Goal: Navigation & Orientation: Find specific page/section

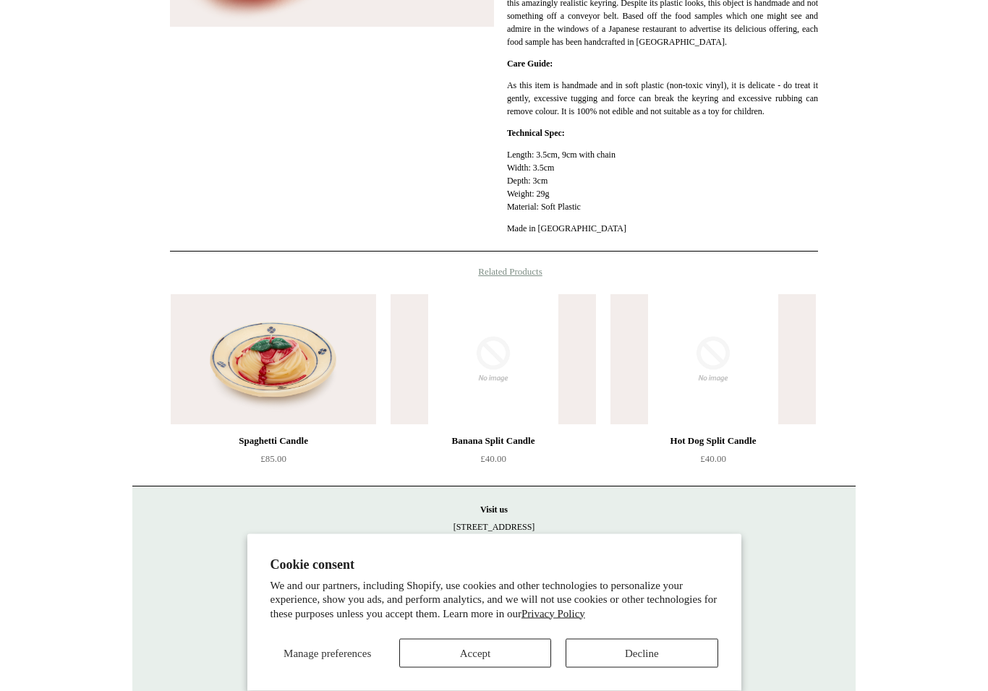
scroll to position [409, 0]
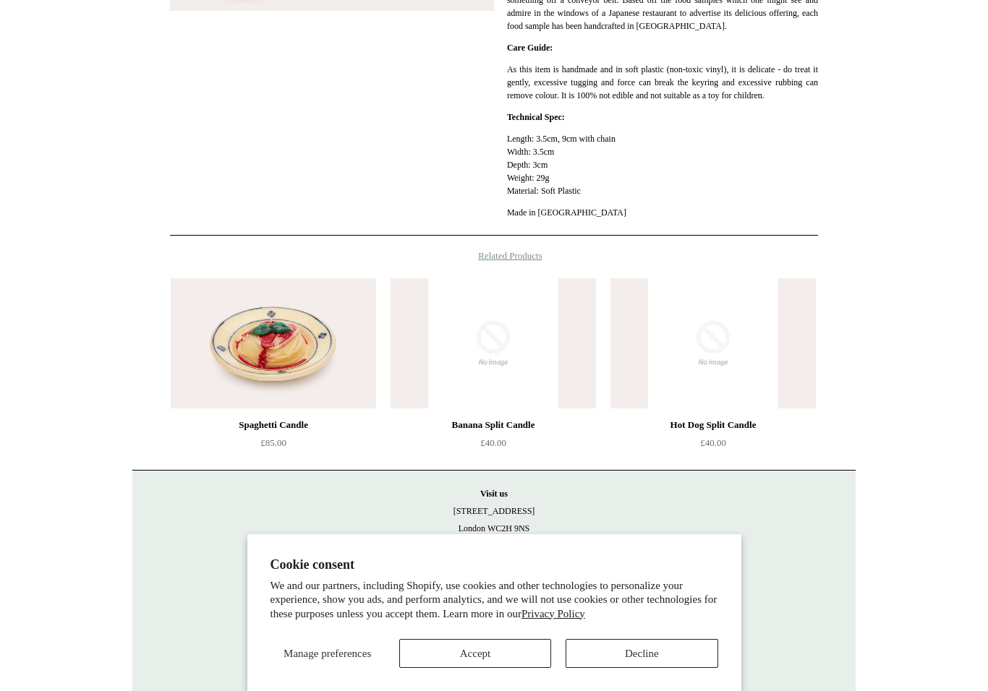
click at [605, 668] on button "Decline" at bounding box center [641, 653] width 152 height 29
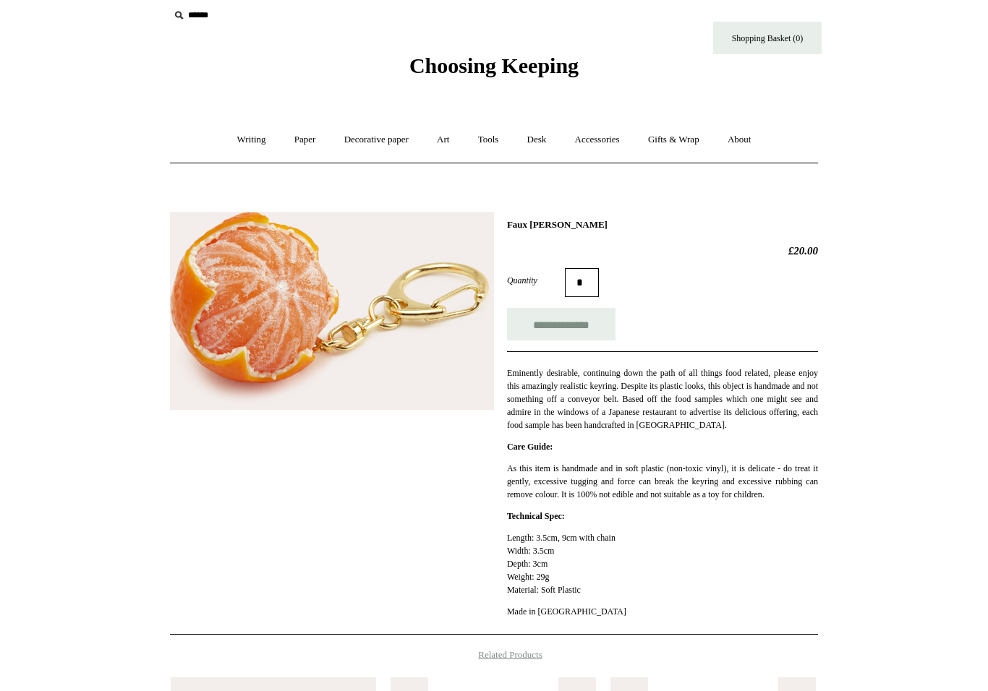
scroll to position [9, 0]
click at [539, 138] on link "Desk +" at bounding box center [537, 140] width 46 height 38
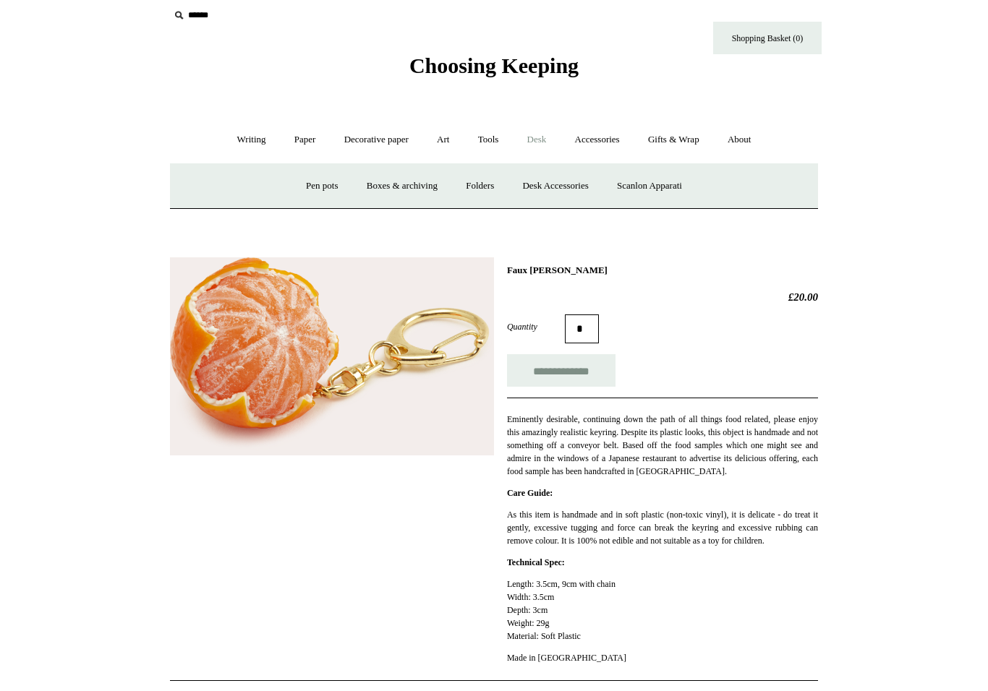
click at [539, 181] on link "Desk Accessories" at bounding box center [555, 186] width 92 height 38
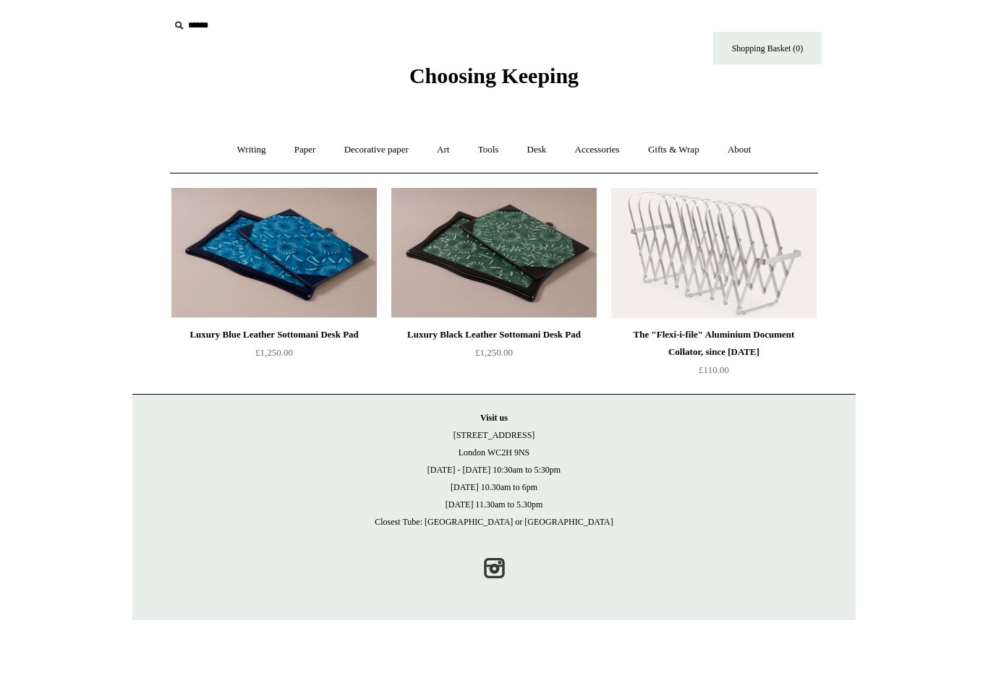
click at [539, 153] on link "Desk +" at bounding box center [537, 150] width 46 height 38
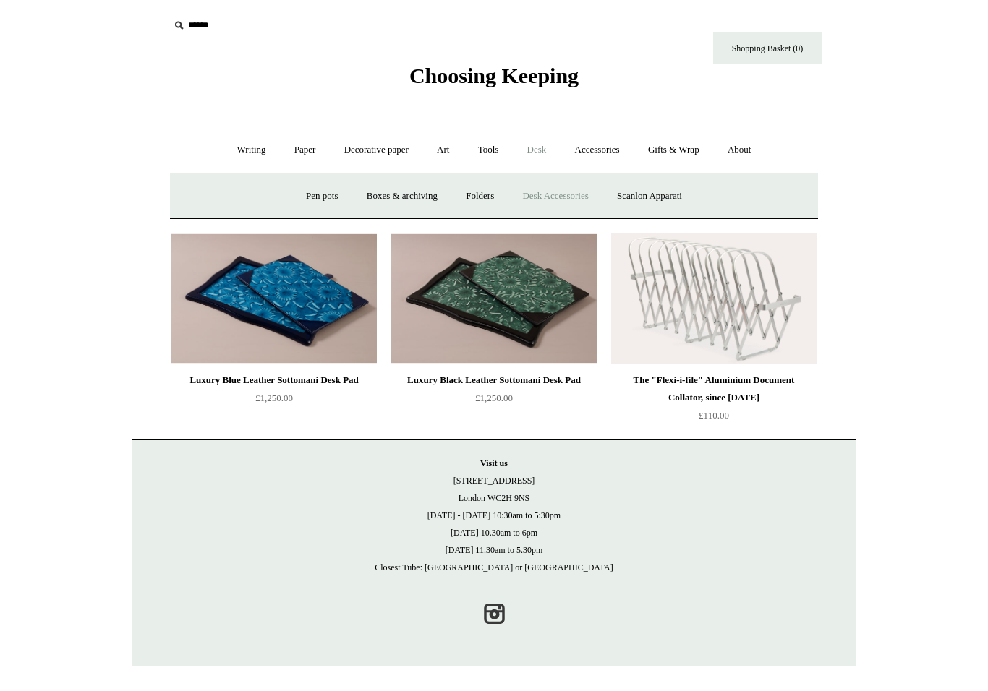
click at [301, 199] on link "Pen pots" at bounding box center [322, 196] width 58 height 38
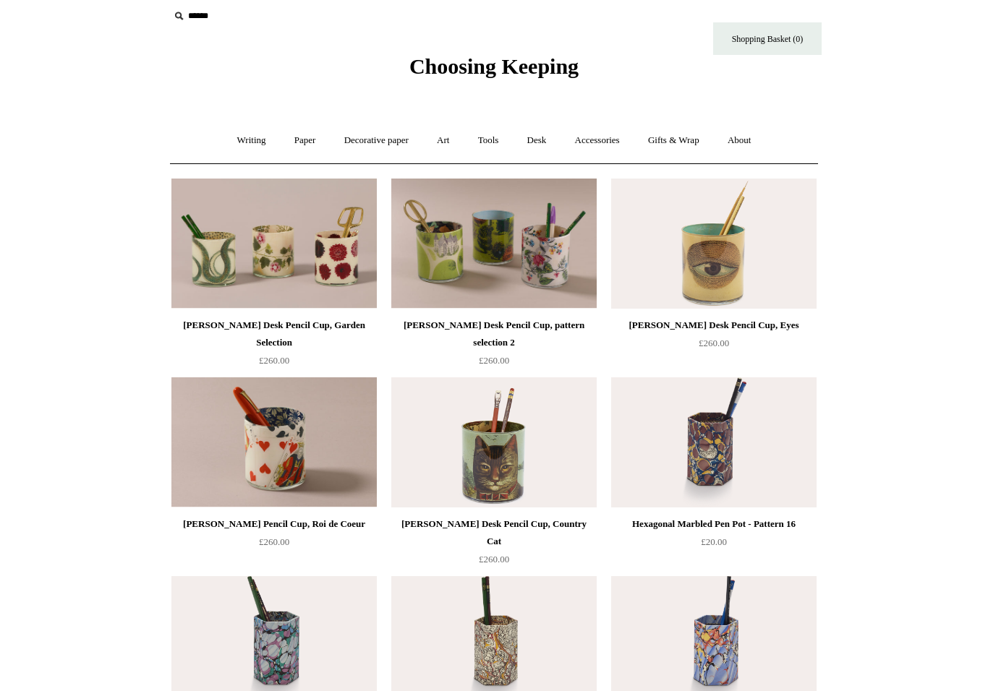
scroll to position [10, 0]
click at [257, 247] on img at bounding box center [273, 243] width 205 height 130
